Goal: Information Seeking & Learning: Learn about a topic

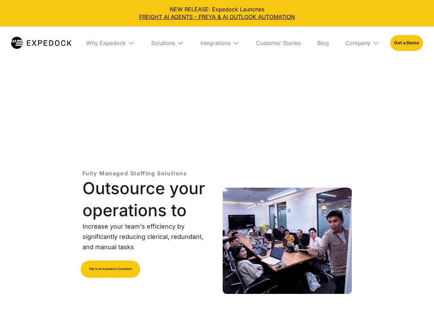
select select
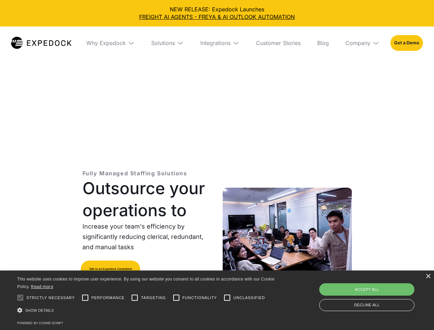
click at [217, 43] on div "Integrations" at bounding box center [215, 42] width 30 height 7
click at [110, 43] on div "Why Expedock" at bounding box center [99, 42] width 39 height 7
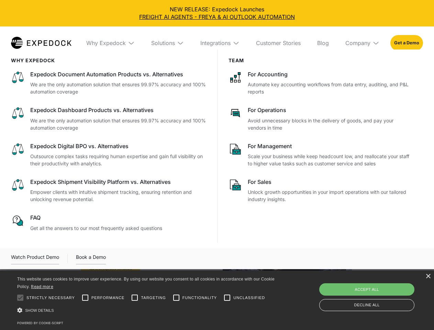
click at [167, 43] on div "Solutions" at bounding box center [163, 42] width 24 height 7
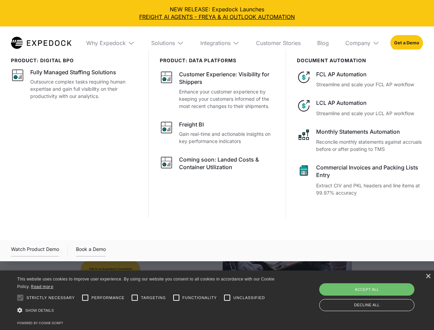
click at [220, 43] on div "Integrations" at bounding box center [215, 42] width 30 height 7
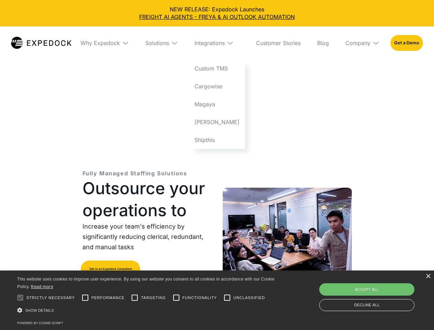
click at [362, 43] on div "Company" at bounding box center [357, 42] width 25 height 7
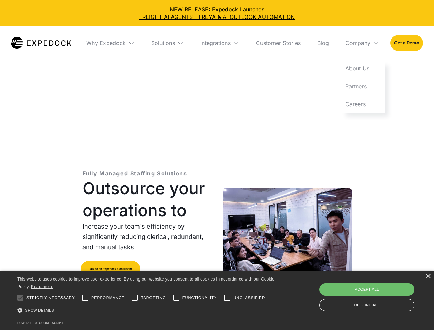
click at [20, 297] on div at bounding box center [20, 298] width 14 height 14
click at [85, 297] on input "Performance" at bounding box center [85, 298] width 14 height 14
checkbox input "true"
